Goal: Find specific fact: Find specific fact

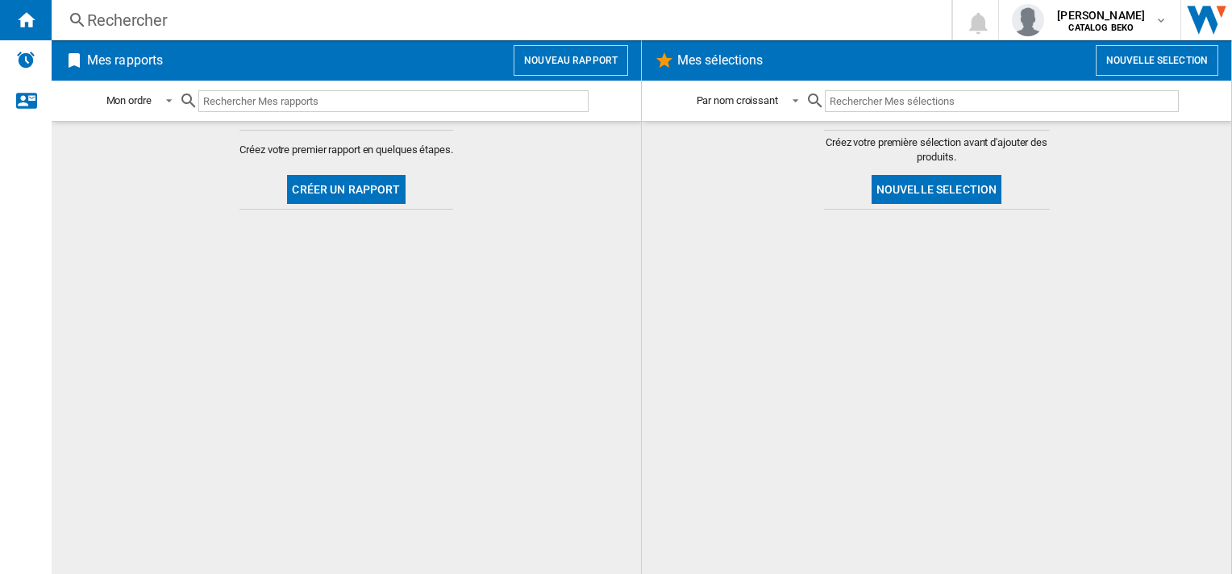
click at [194, 10] on div "Rechercher" at bounding box center [498, 20] width 823 height 23
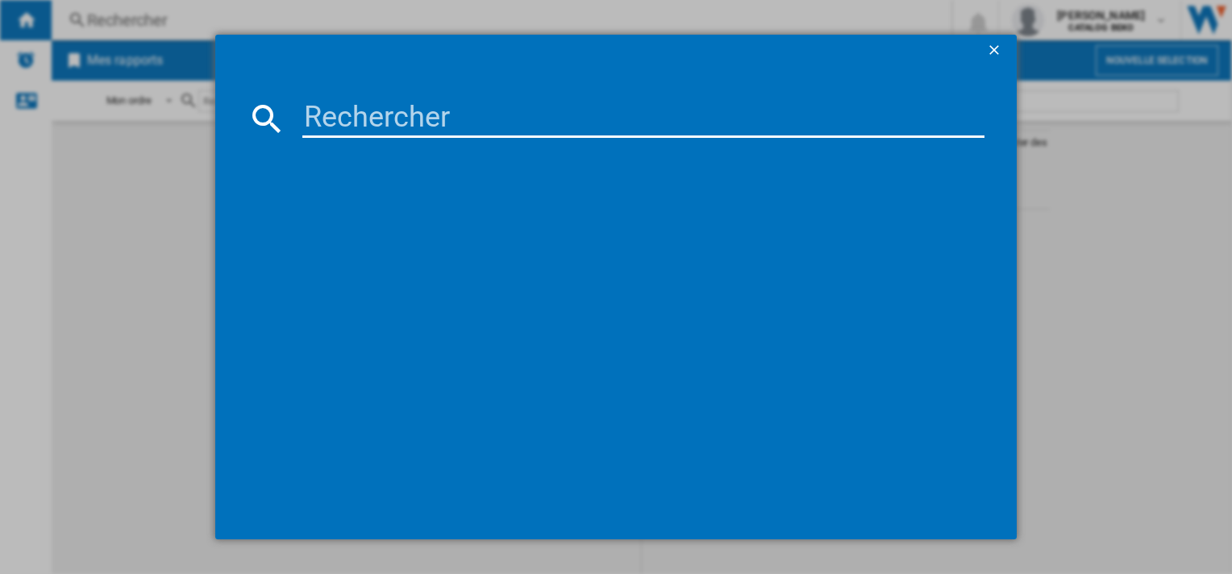
click at [347, 101] on input at bounding box center [642, 118] width 681 height 39
type input "b5t48243w"
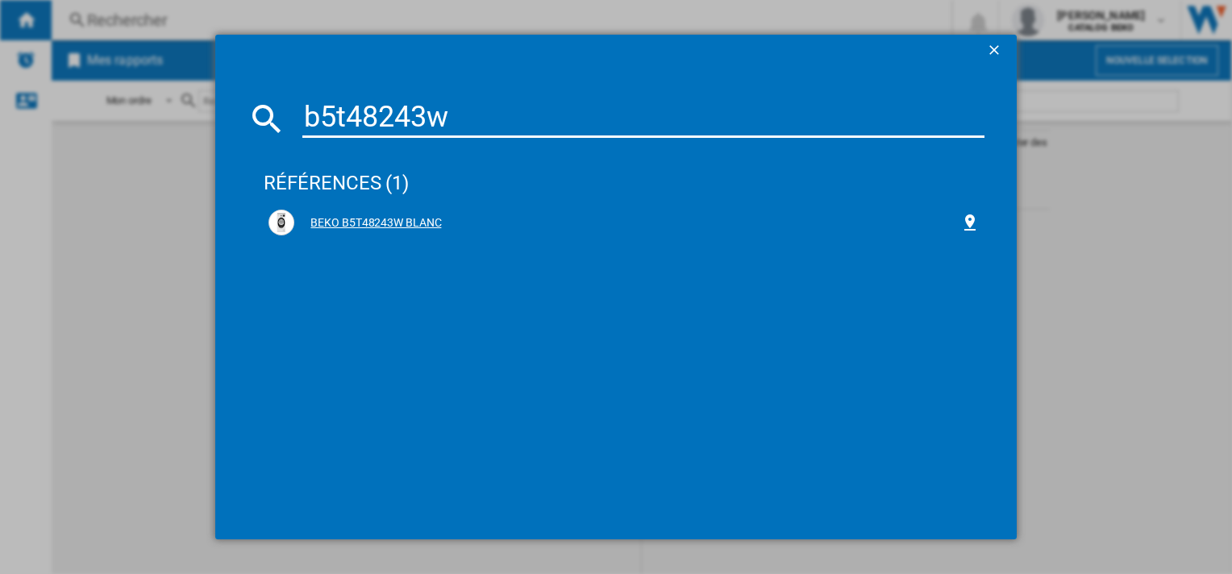
click at [366, 223] on div "BEKO B5T48243W BLANC" at bounding box center [626, 223] width 665 height 16
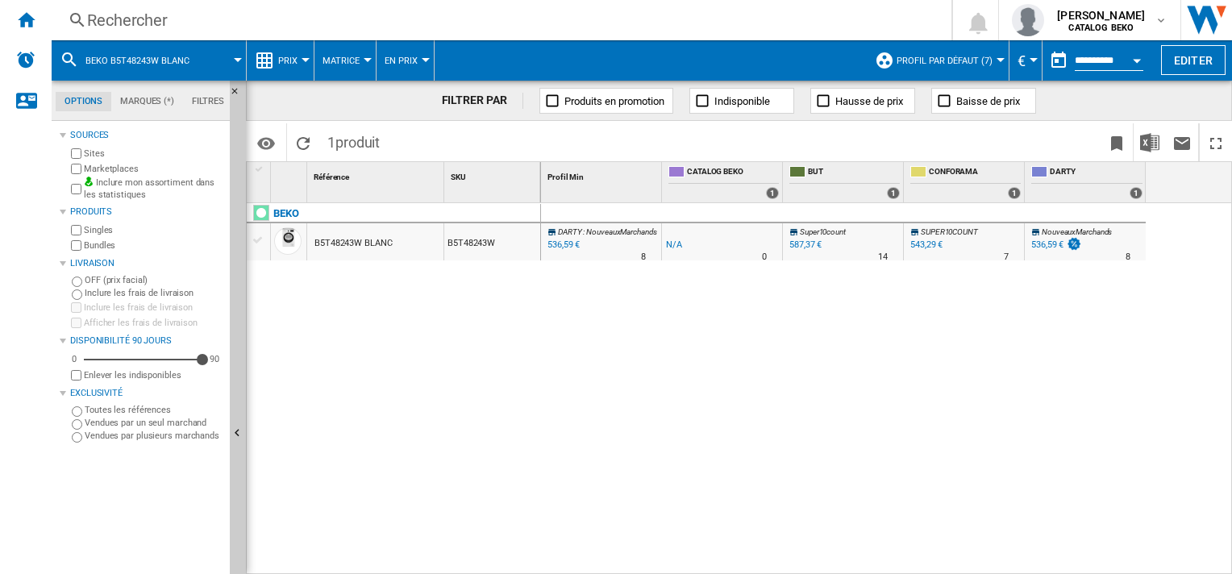
click at [1131, 56] on button "Open calendar" at bounding box center [1137, 58] width 29 height 29
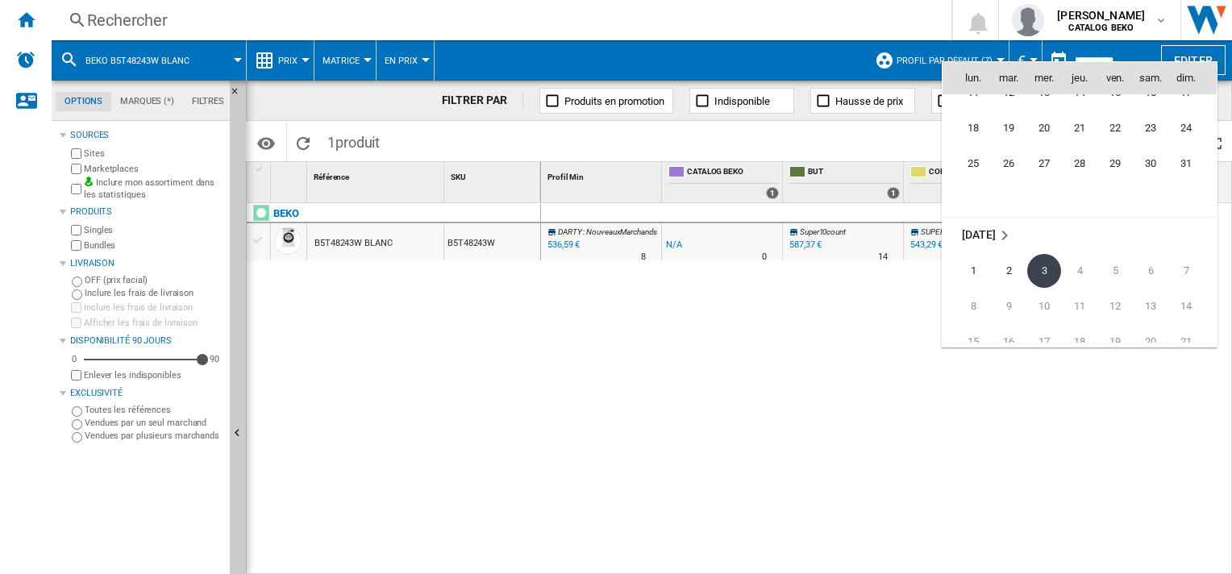
scroll to position [7452, 0]
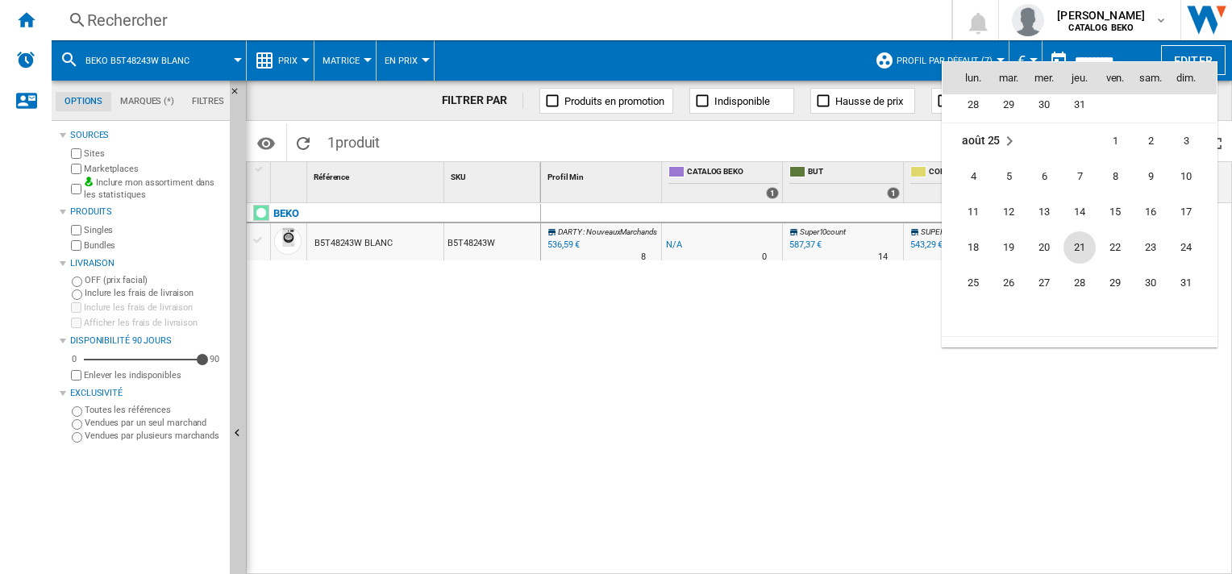
click at [1086, 242] on span "21" at bounding box center [1080, 247] width 32 height 32
type input "**********"
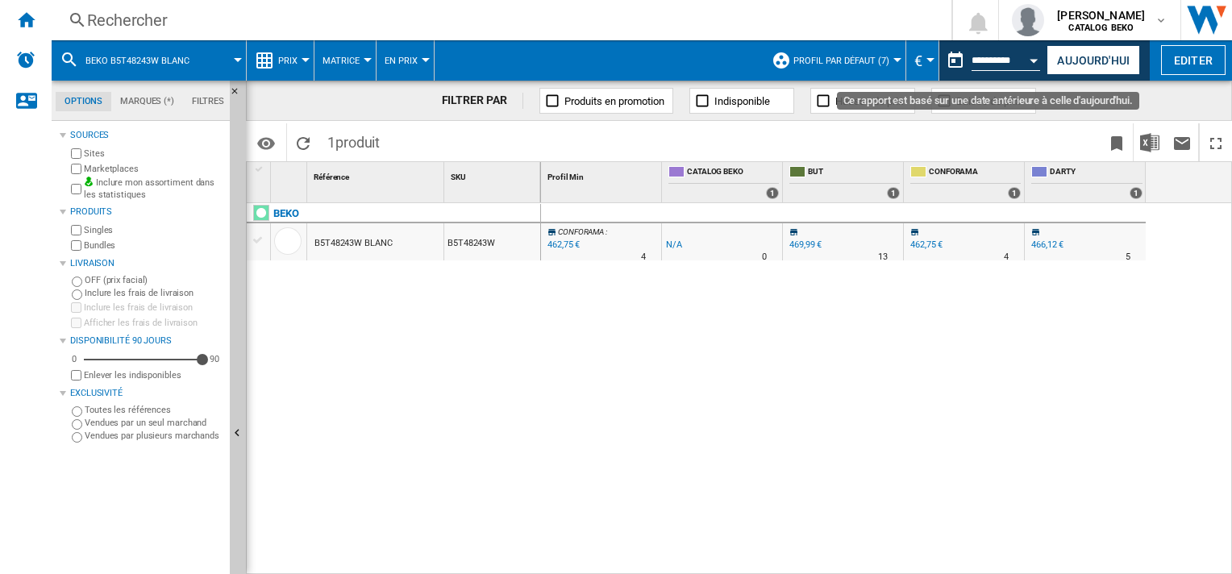
click at [1031, 57] on button "Open calendar" at bounding box center [1034, 58] width 29 height 29
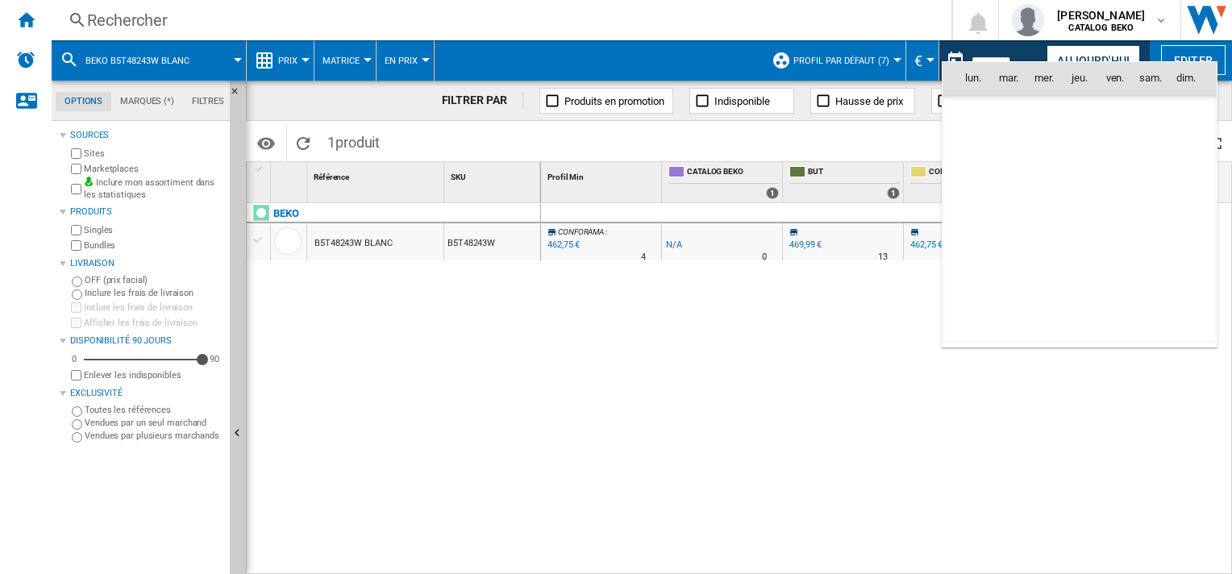
scroll to position [7480, 0]
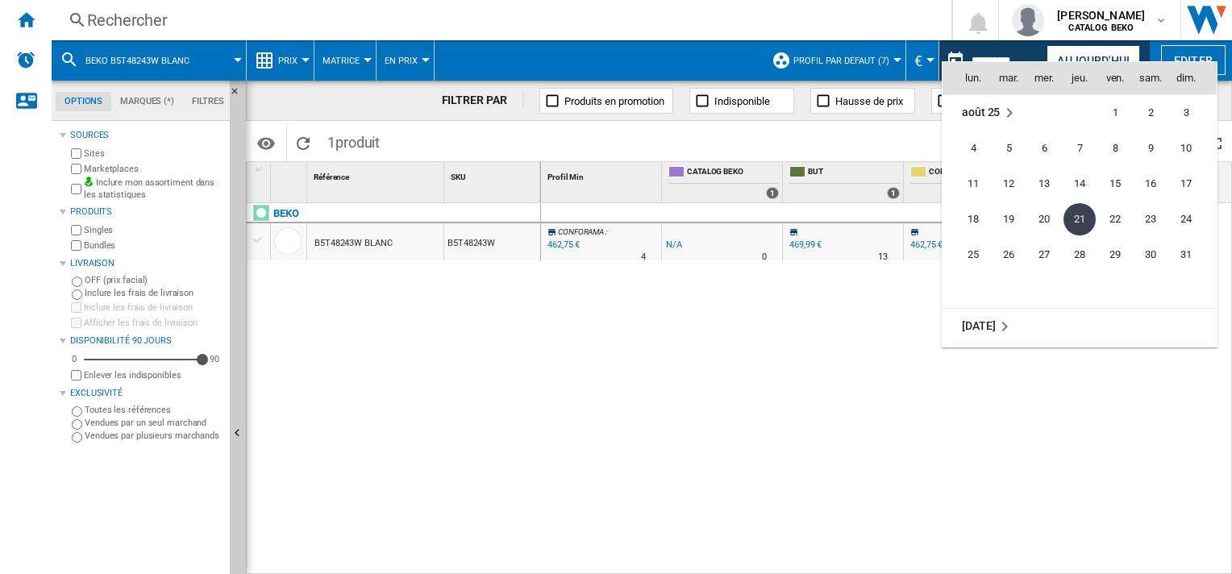
click at [938, 476] on div at bounding box center [616, 287] width 1232 height 574
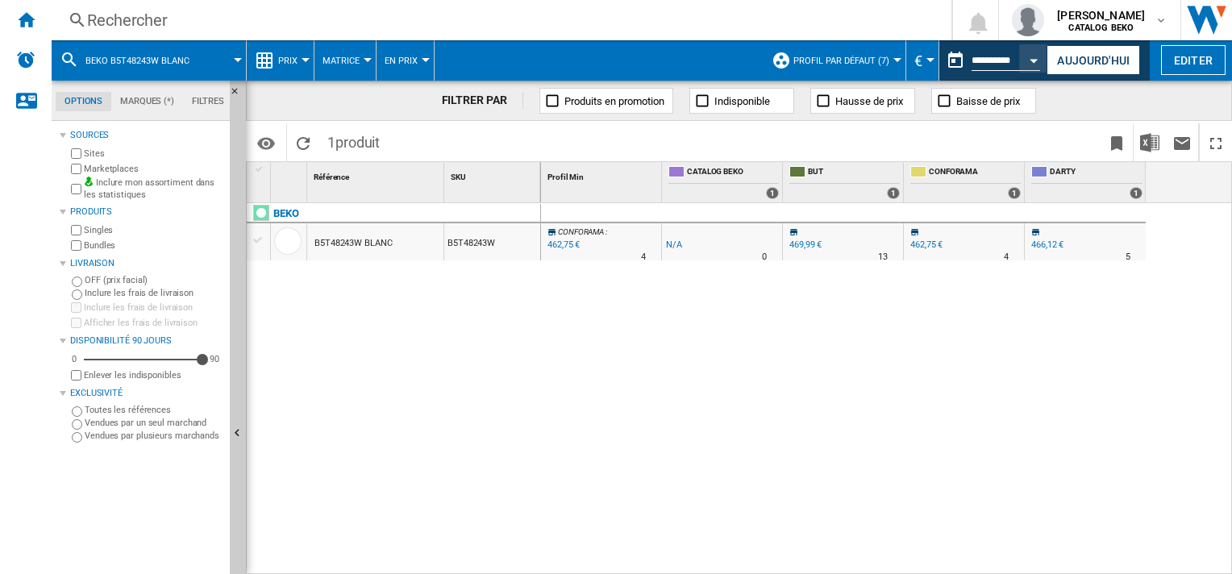
click at [1037, 247] on div "466,12 €" at bounding box center [1047, 245] width 32 height 10
click at [1048, 239] on div "466,12 €" at bounding box center [1046, 245] width 35 height 16
click at [1056, 245] on div "466,12 €" at bounding box center [1047, 245] width 32 height 10
